Goal: Transaction & Acquisition: Purchase product/service

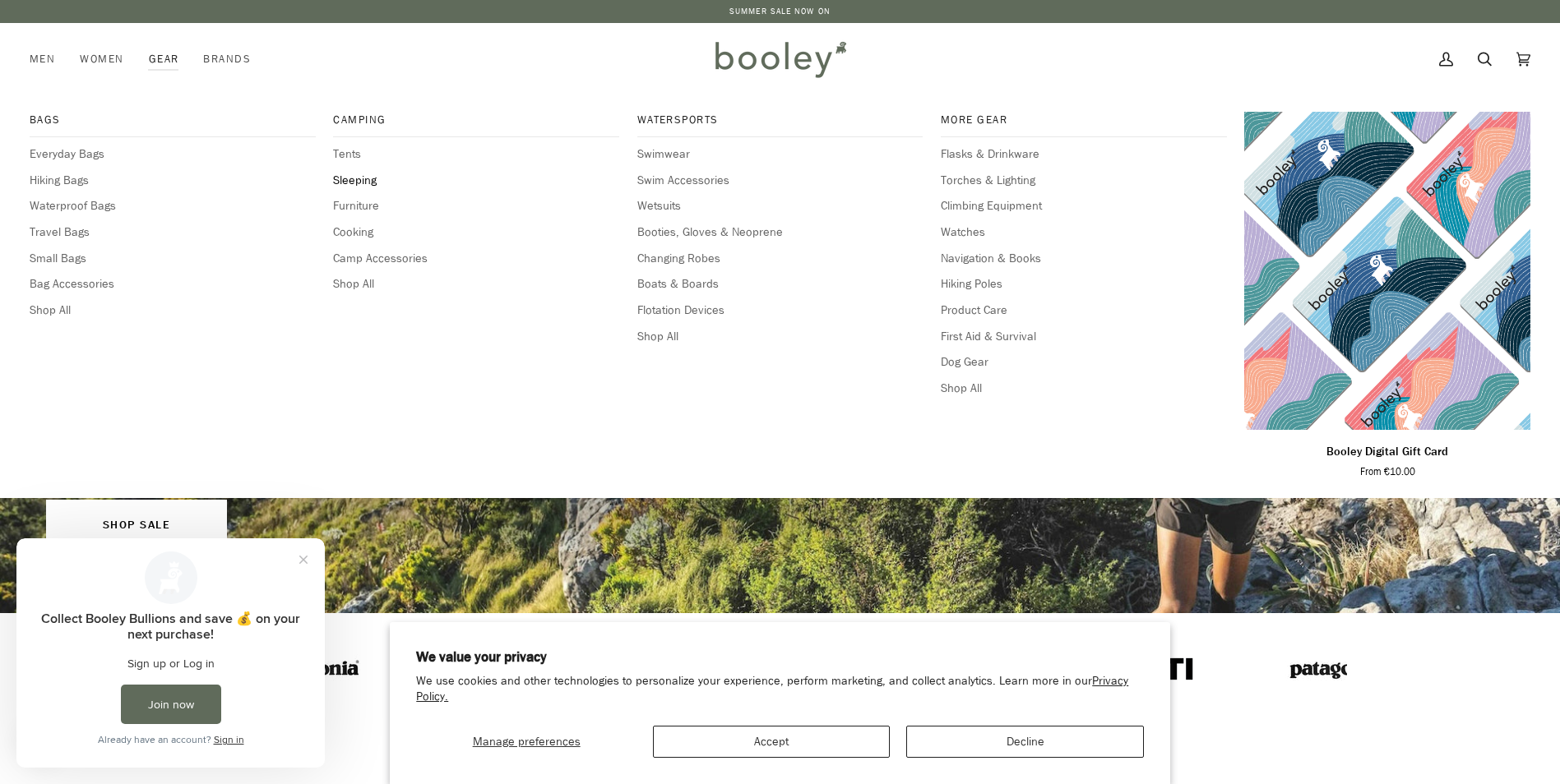
click at [353, 181] on span "Sleeping" at bounding box center [476, 180] width 286 height 18
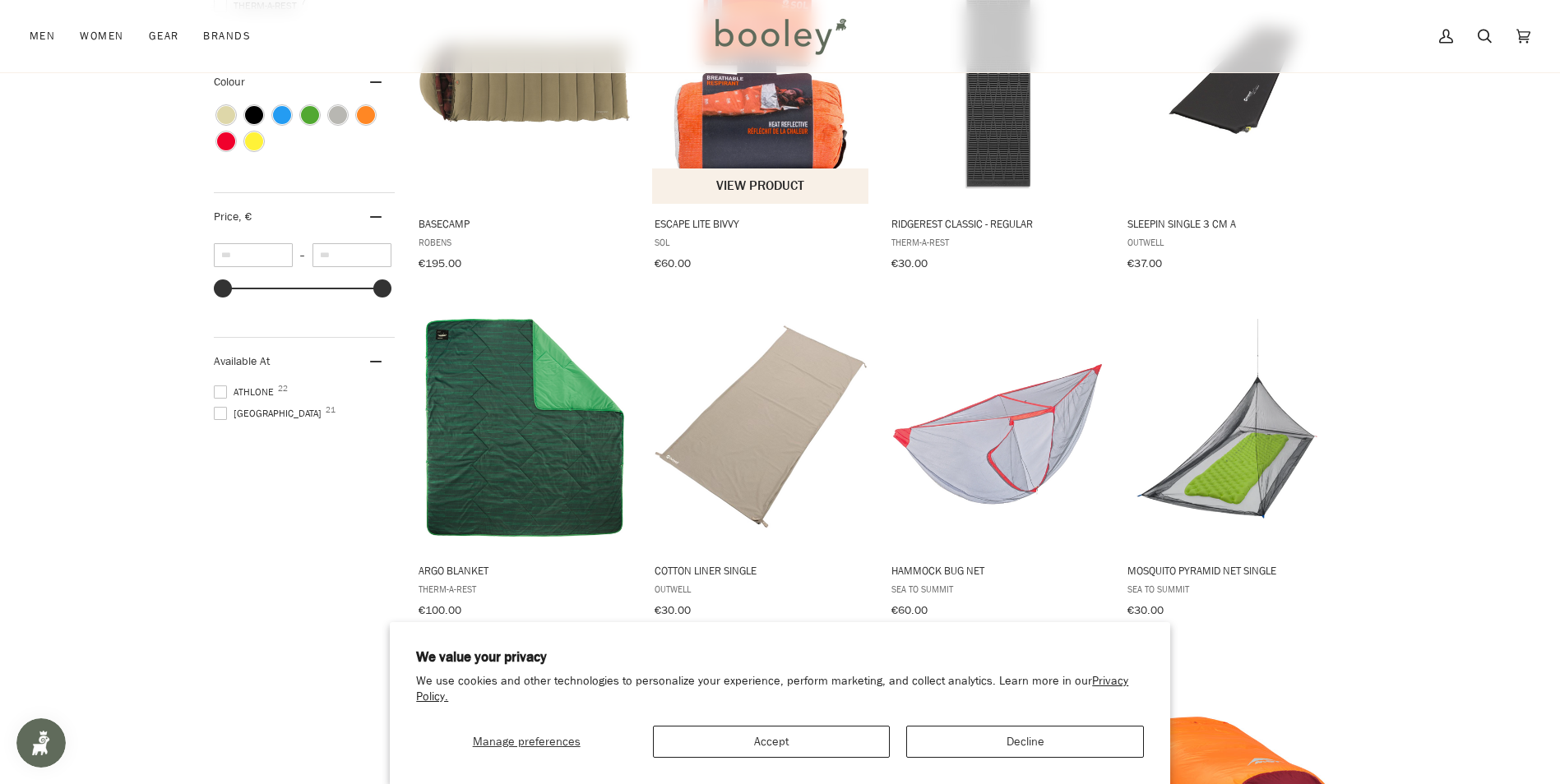
scroll to position [740, 0]
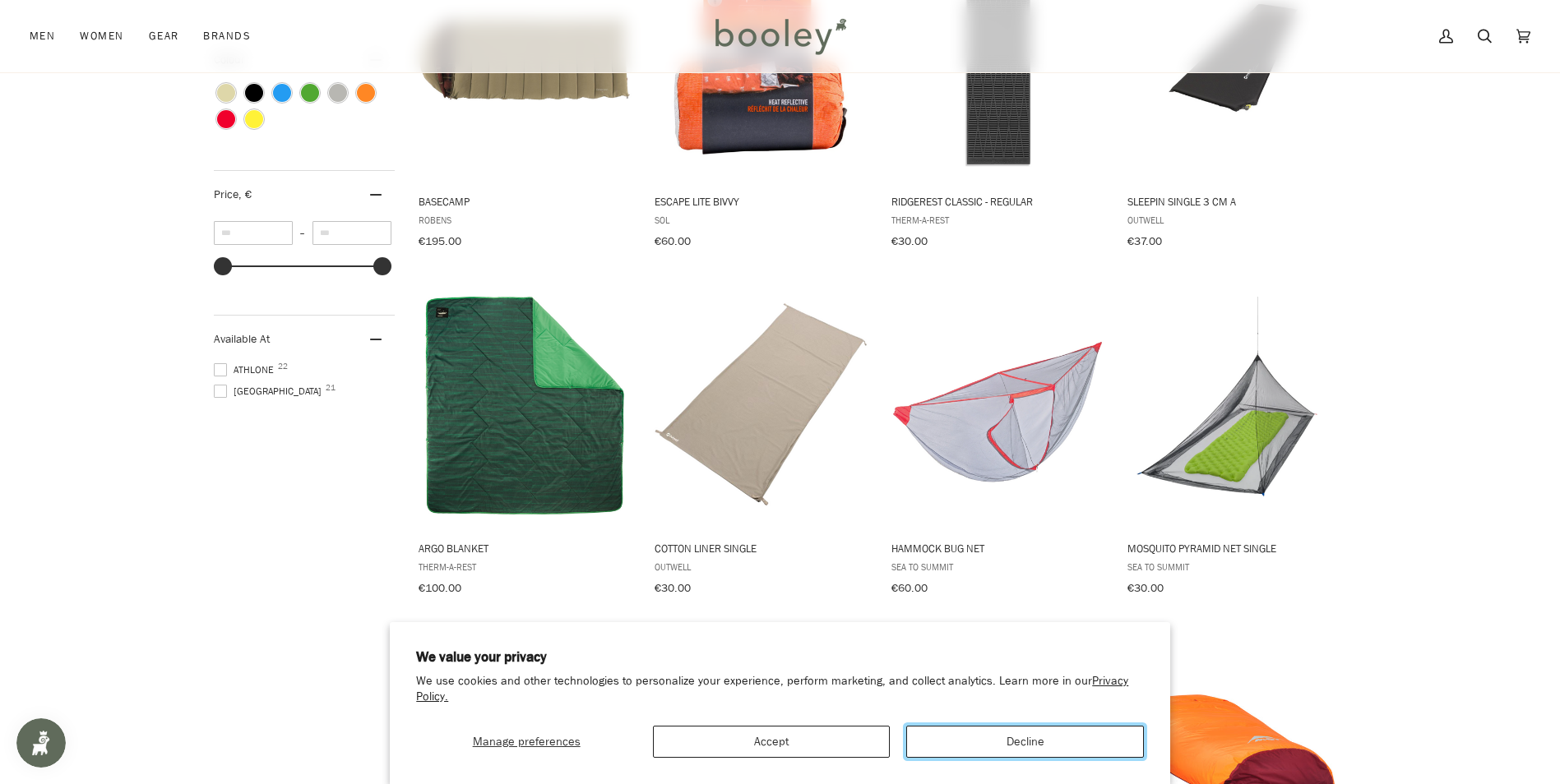
click at [998, 744] on button "Decline" at bounding box center [1024, 742] width 237 height 32
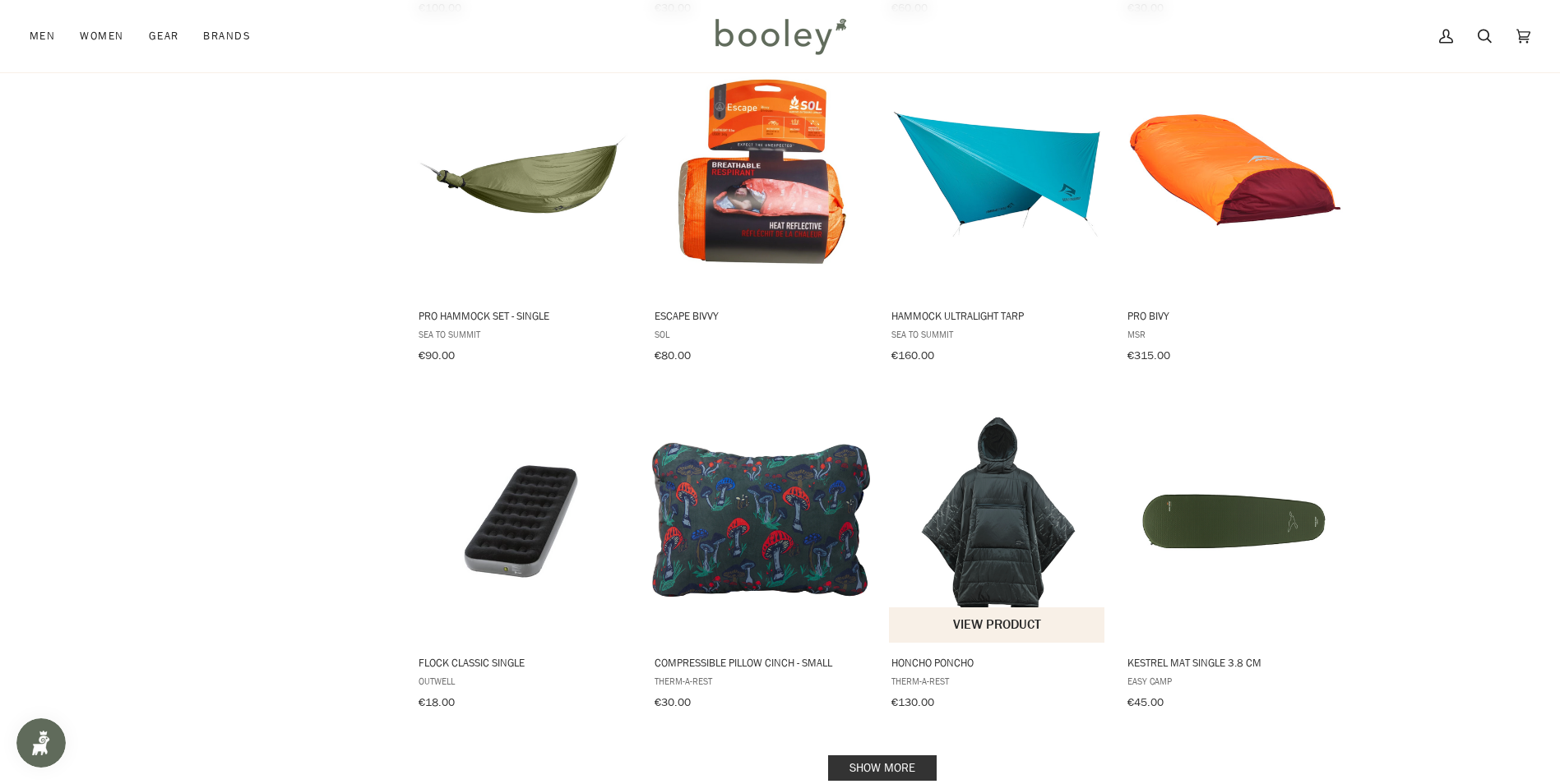
scroll to position [1562, 0]
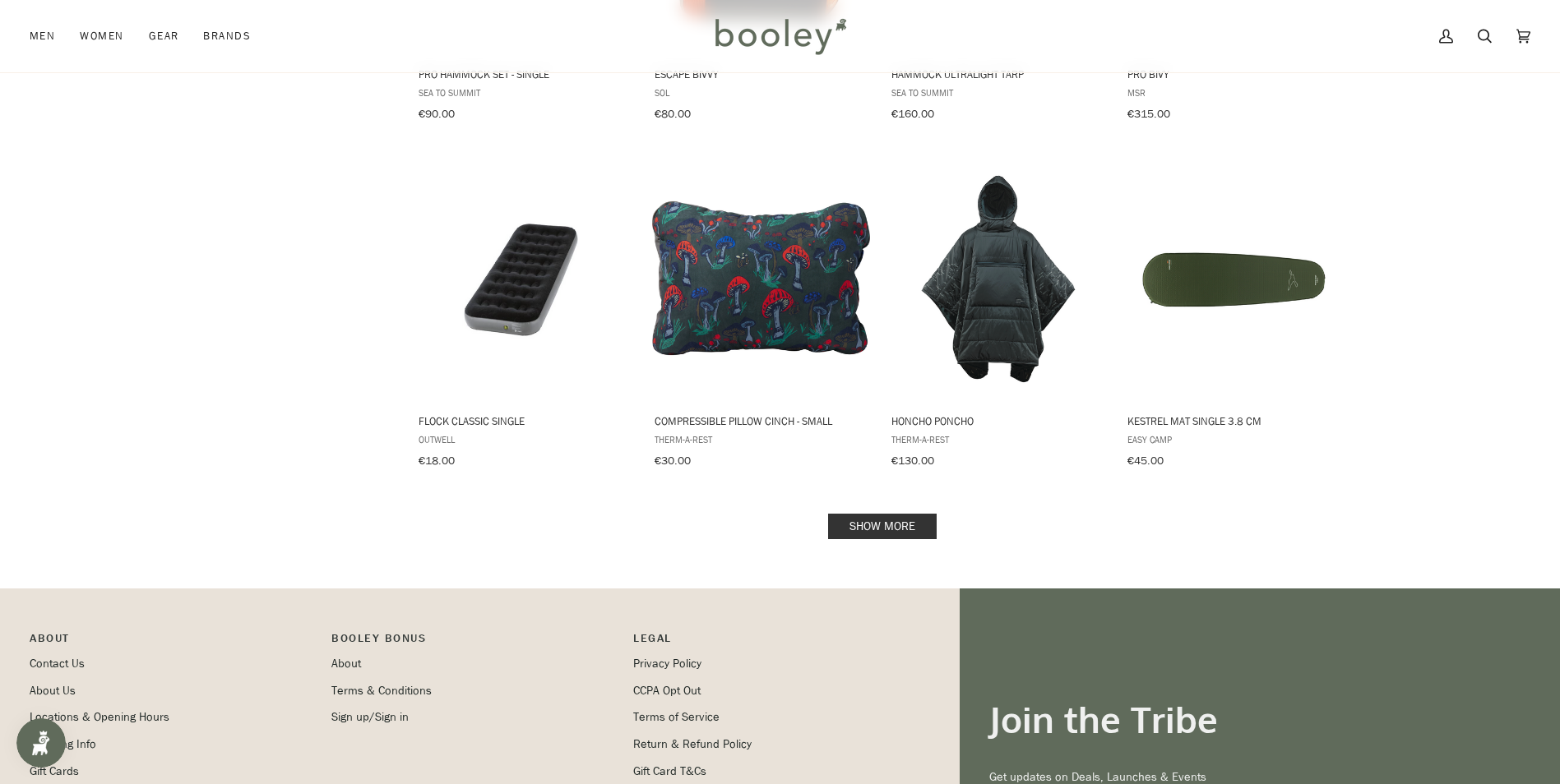
click at [903, 514] on link "Show more" at bounding box center [883, 526] width 109 height 25
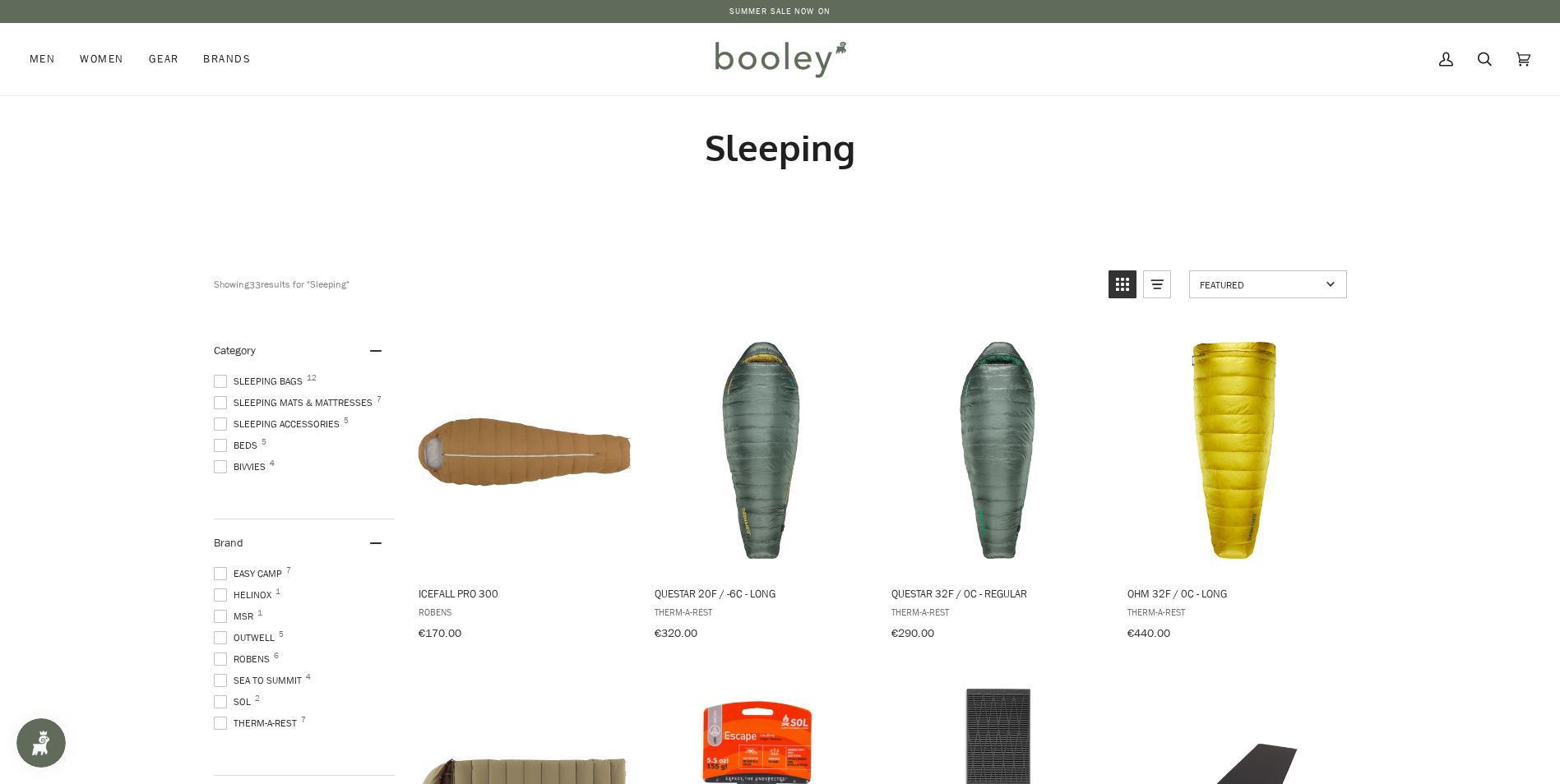
click at [273, 399] on span "Sleeping Mats & Mattresses 7" at bounding box center [295, 403] width 164 height 15
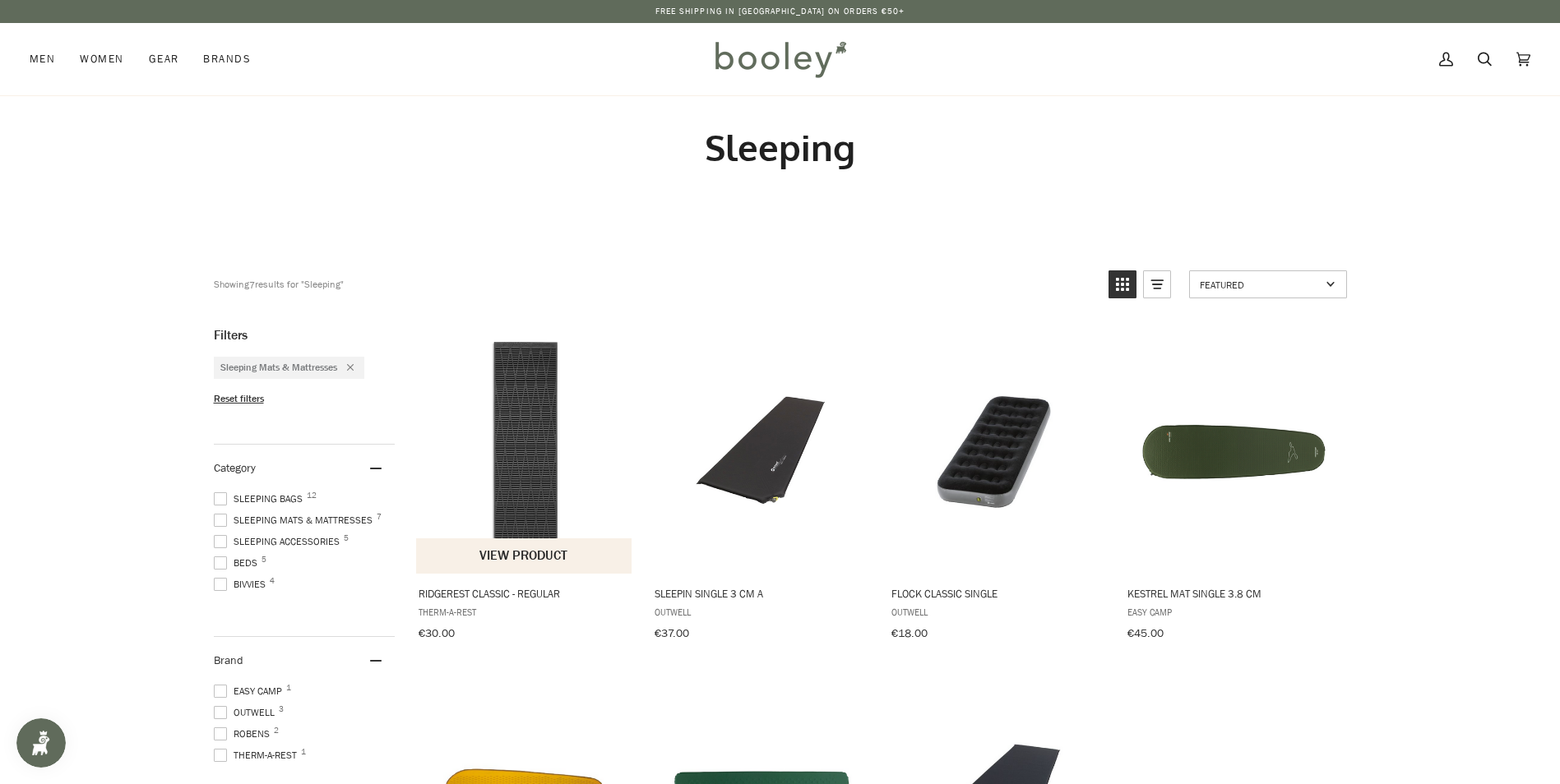
click at [542, 438] on img "RidgeRest Classic - Regular" at bounding box center [525, 451] width 218 height 218
click at [987, 461] on img "Flock Classic Single" at bounding box center [998, 451] width 218 height 218
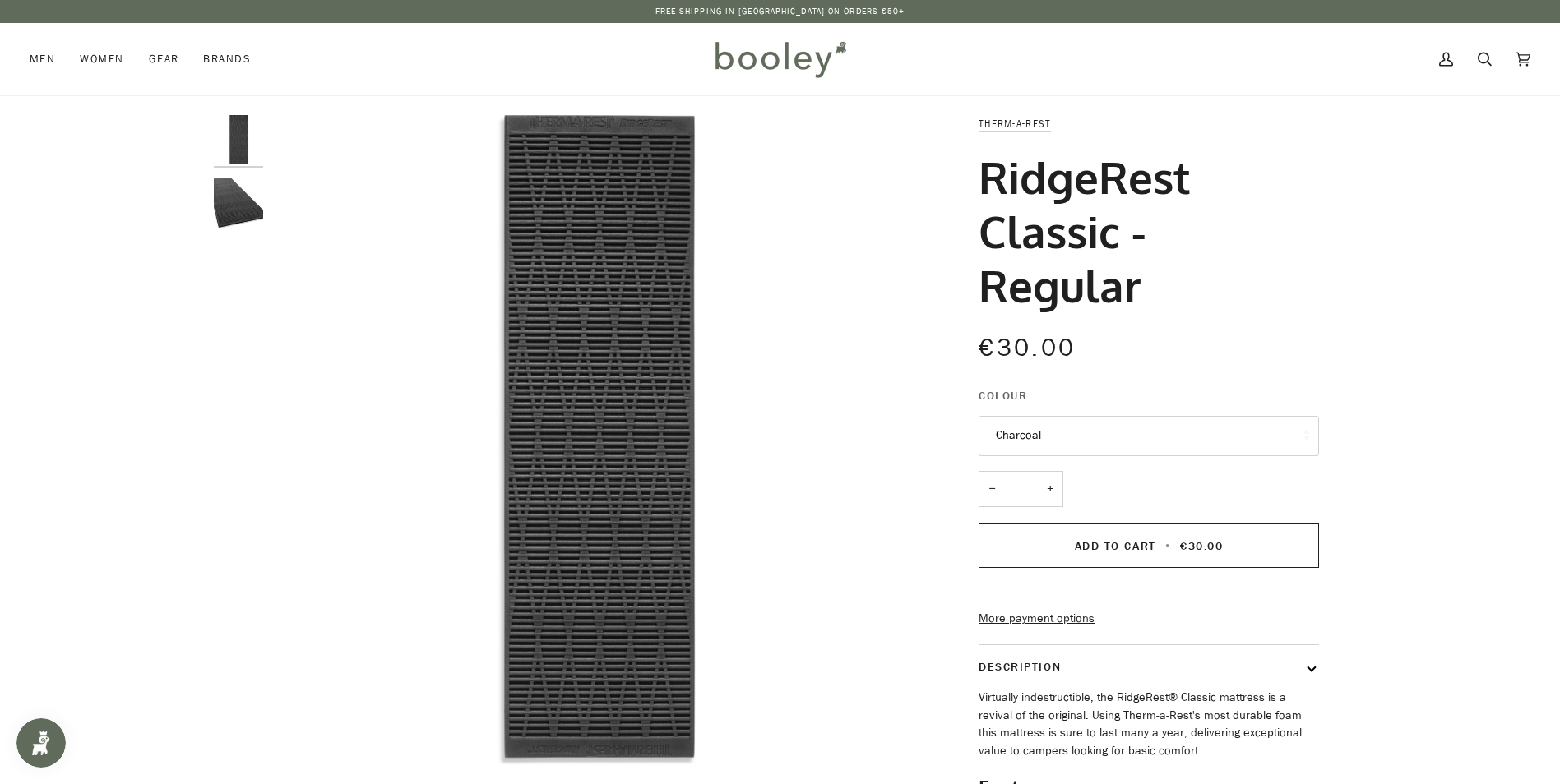
click at [226, 201] on img "RidgeRest Classic Sleeping Pad - Regular Charcoal - Booley Galway" at bounding box center [238, 202] width 50 height 50
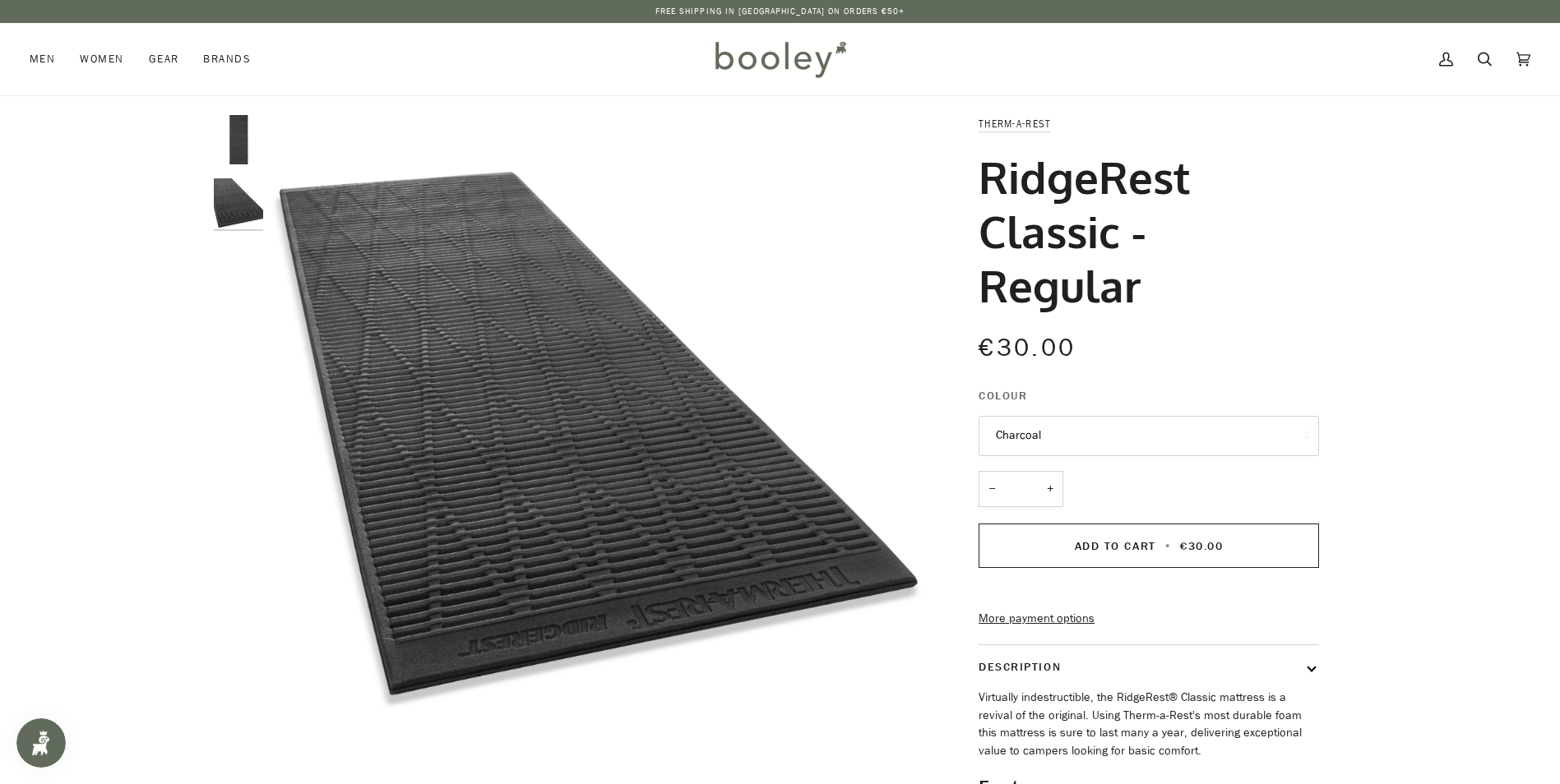
click at [231, 152] on img "RidgeRest Classic Sleeping Pad - Regular Charcoal - Booley Galway" at bounding box center [238, 140] width 50 height 50
